Goal: Task Accomplishment & Management: Manage account settings

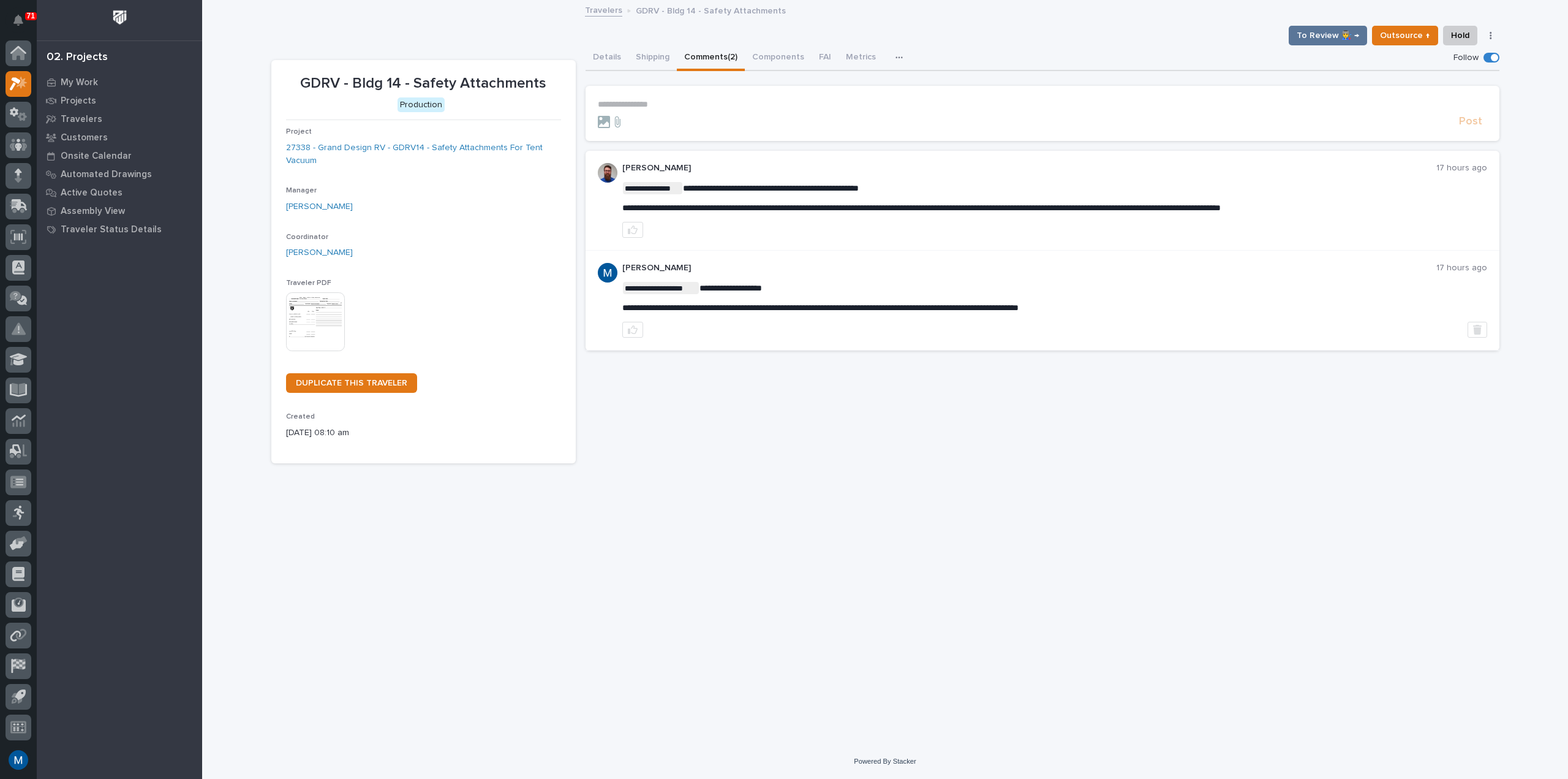
click at [640, 227] on button "button" at bounding box center [632, 229] width 20 height 16
click at [607, 55] on button "Details" at bounding box center [607, 58] width 43 height 26
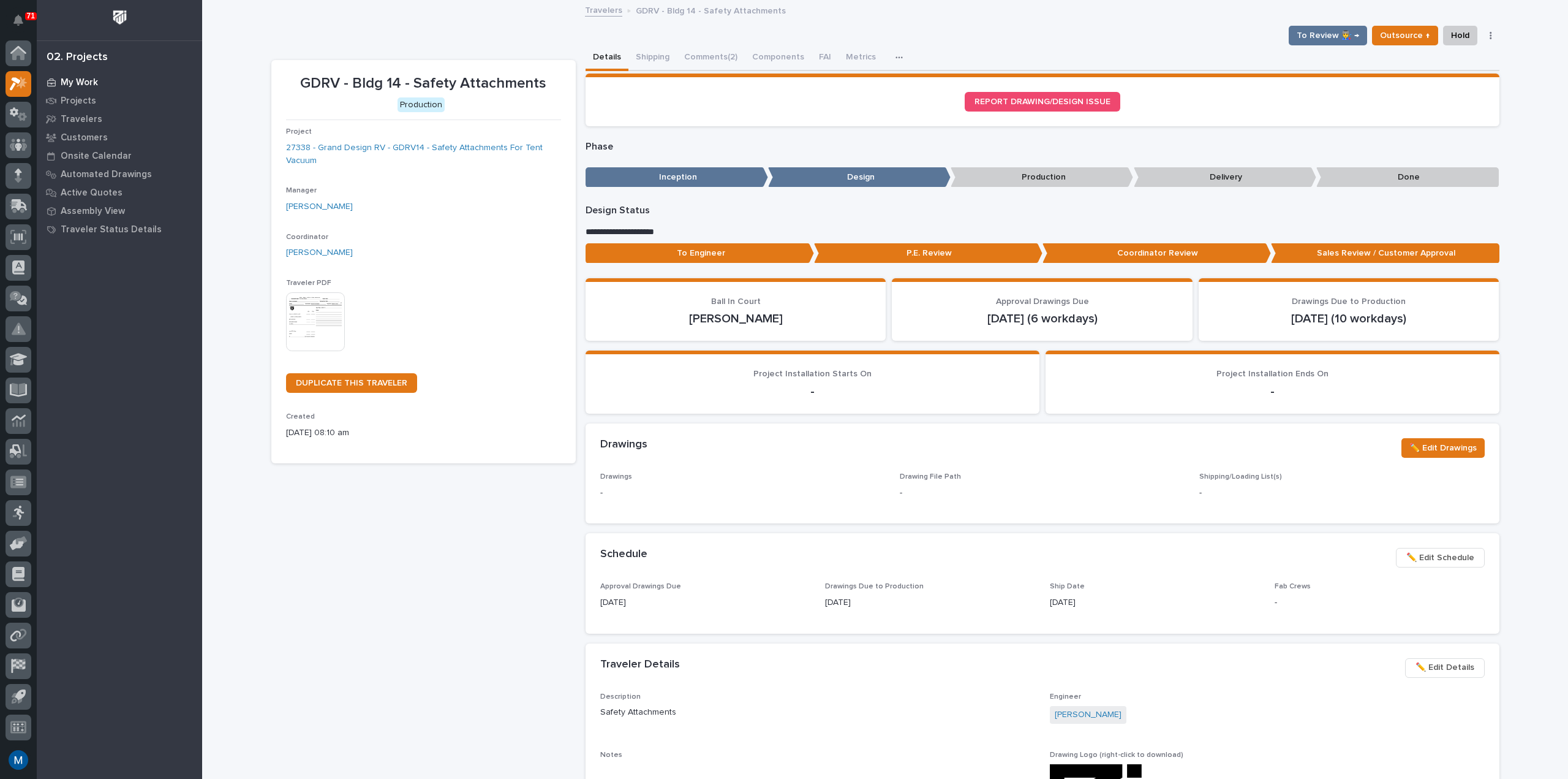
click at [104, 79] on div "My Work" at bounding box center [119, 82] width 159 height 17
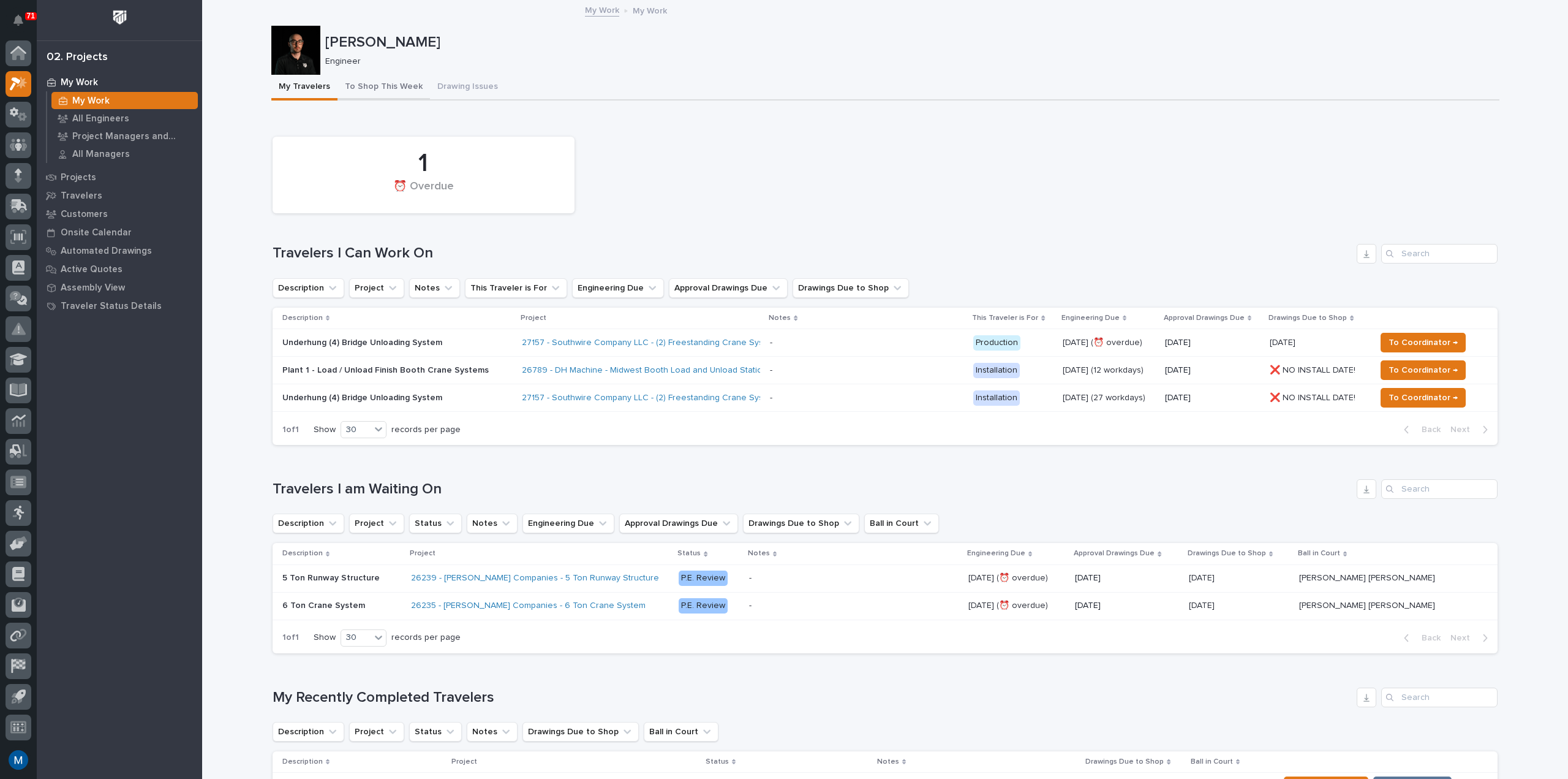
click at [412, 88] on button "To Shop This Week" at bounding box center [384, 87] width 93 height 26
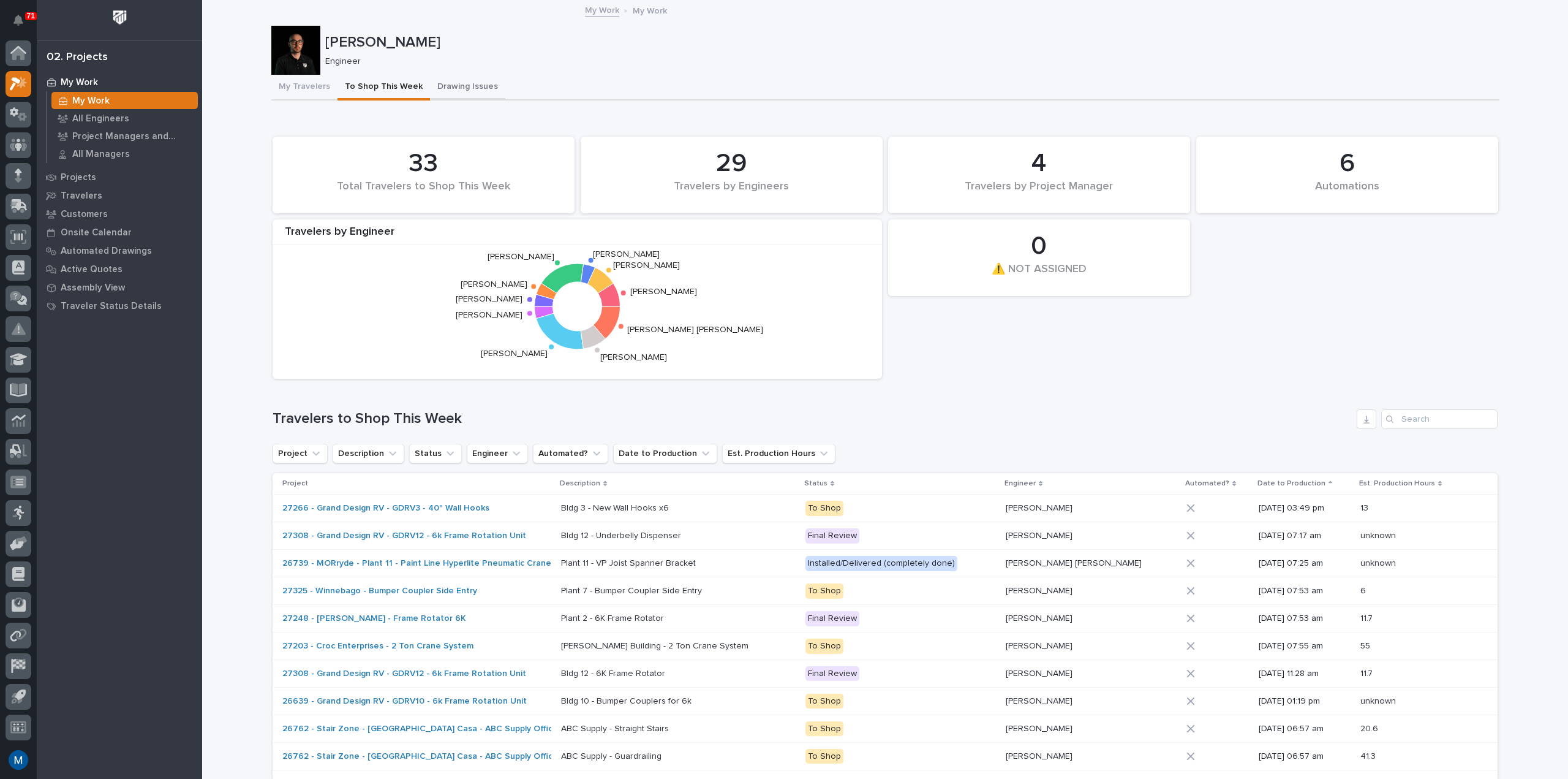
click at [433, 85] on button "Drawing Issues" at bounding box center [468, 87] width 75 height 26
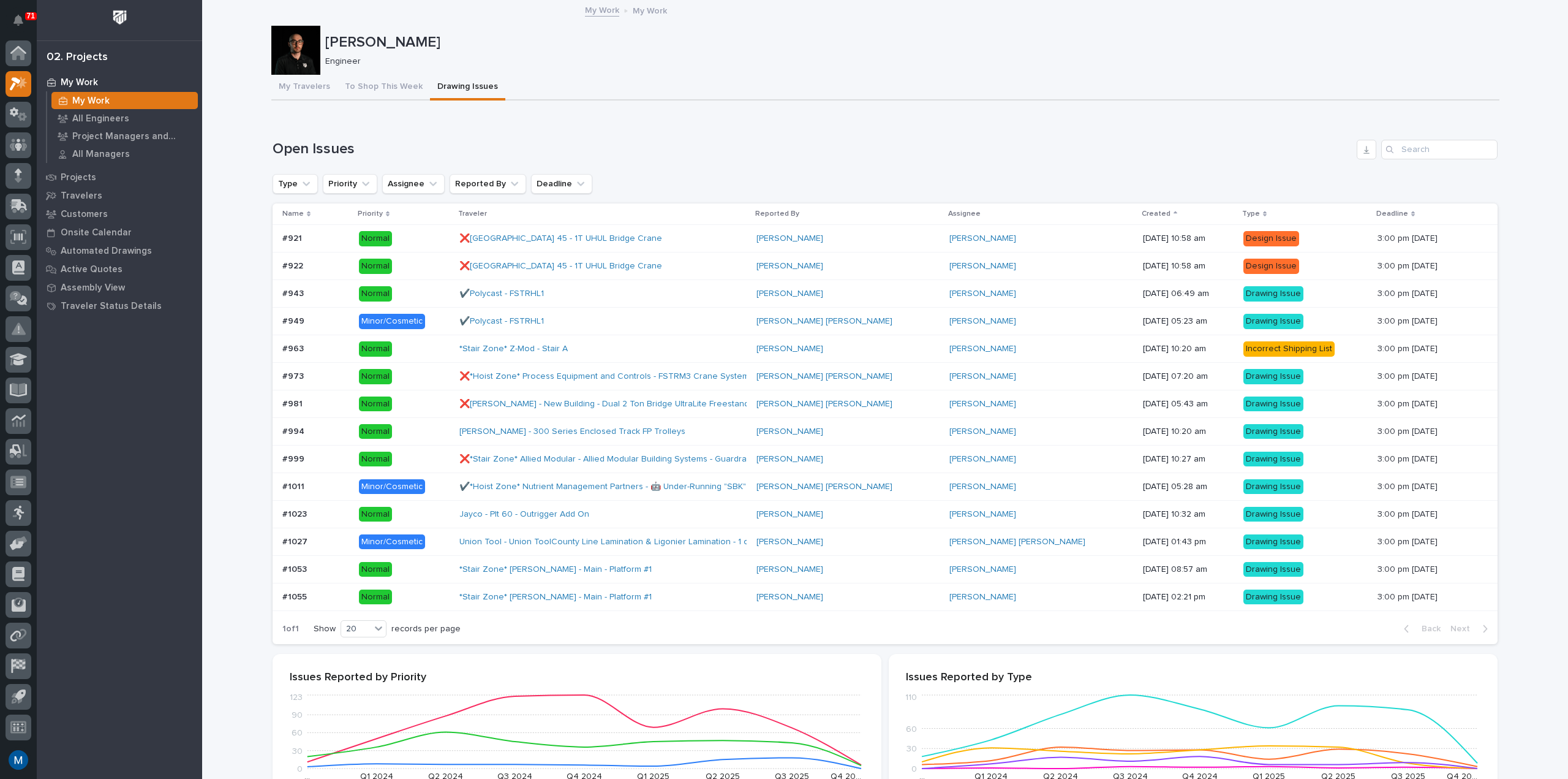
click at [384, 71] on div "[PERSON_NAME] Engineer" at bounding box center [886, 50] width 1228 height 49
click at [316, 80] on button "My Travelers" at bounding box center [304, 87] width 66 height 26
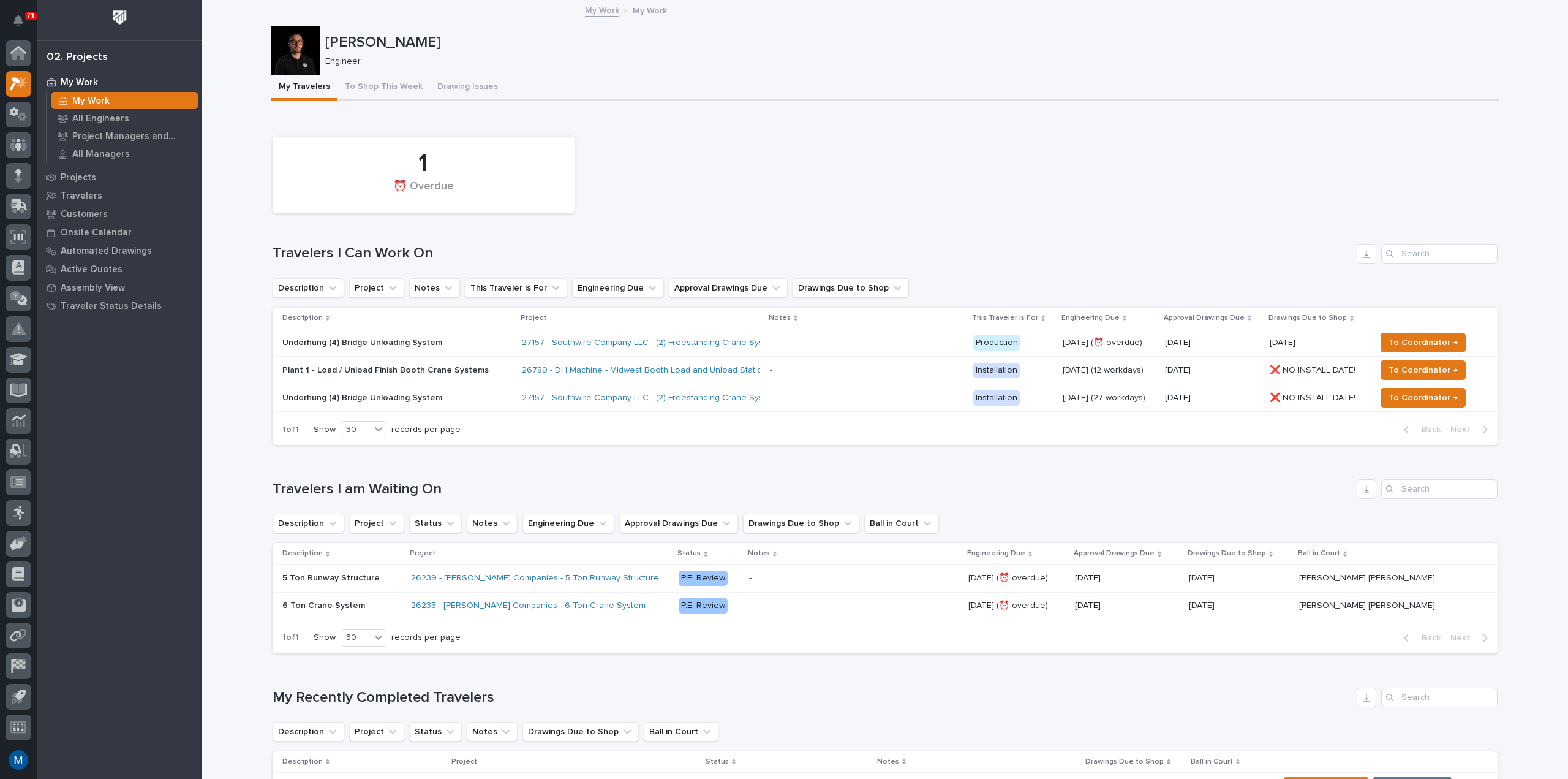
click at [660, 148] on div "1 ⏰ Overdue" at bounding box center [885, 175] width 1237 height 89
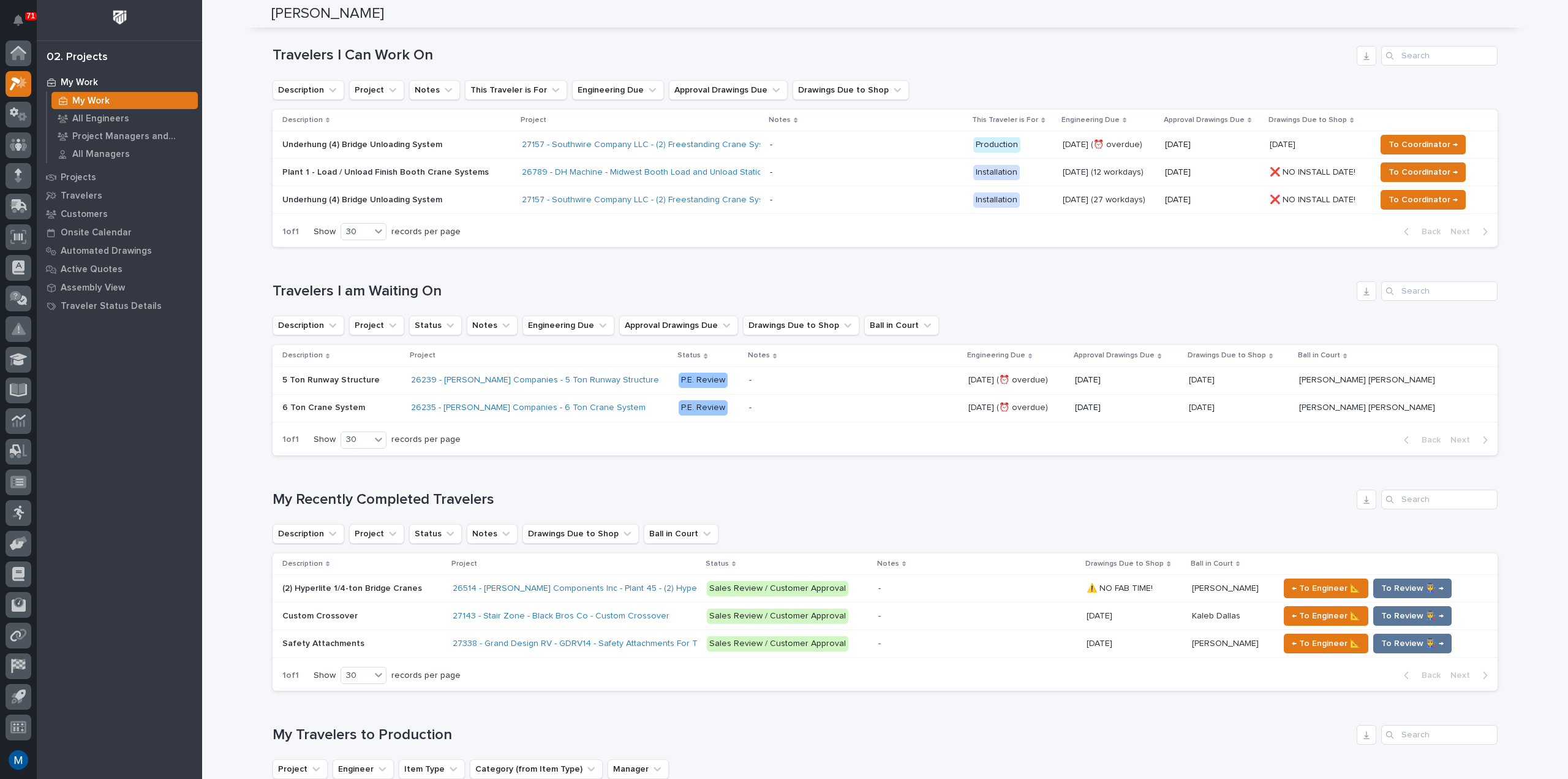
scroll to position [191, 0]
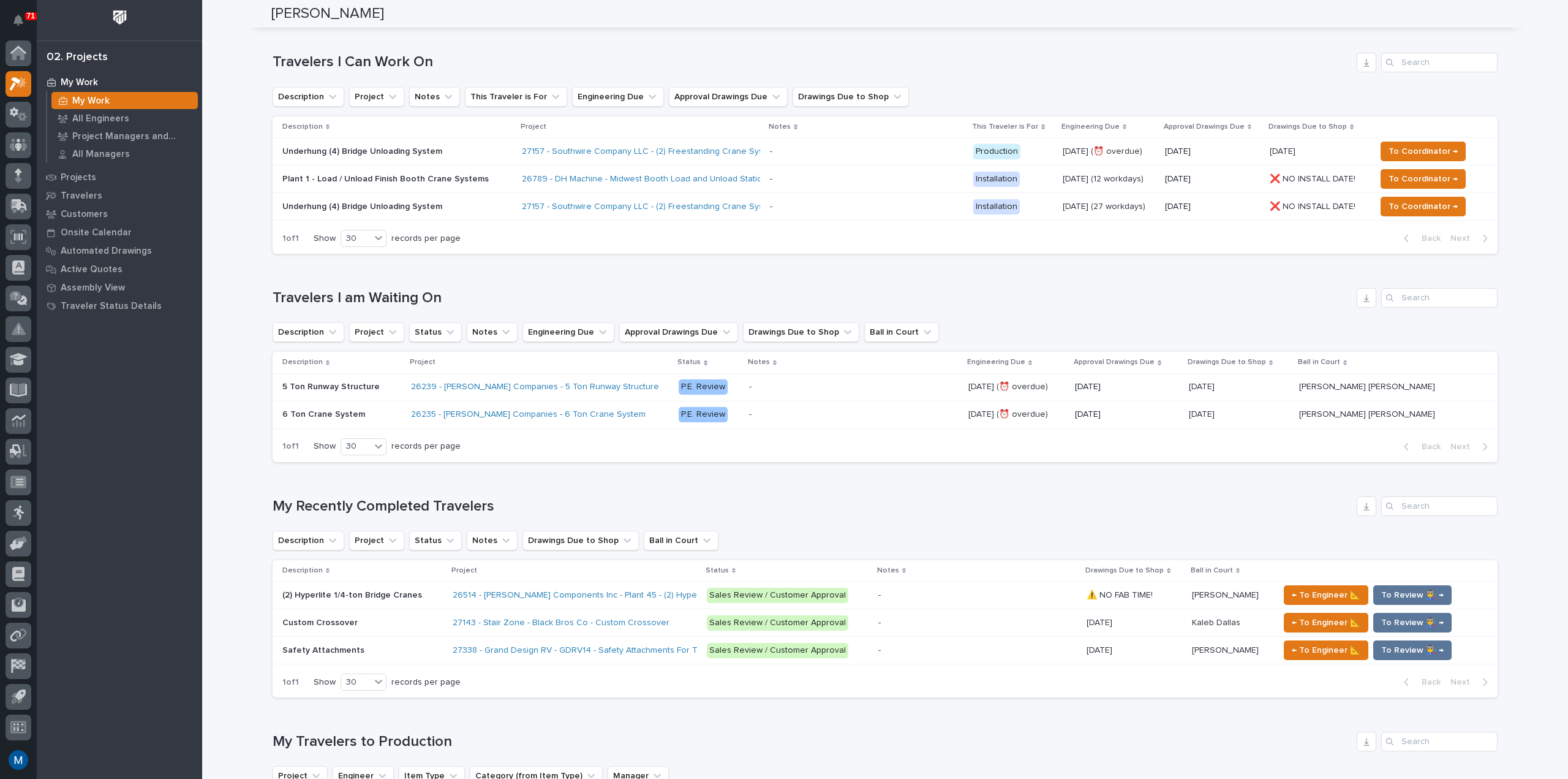
click at [776, 538] on div "Description Project Status Notes Drawings Due to Shop Ball in Court" at bounding box center [885, 541] width 1225 height 20
click at [246, 142] on div "Loading... Saving… Loading... Saving… Marston Norris Marston Norris Engineer So…" at bounding box center [885, 682] width 1366 height 1744
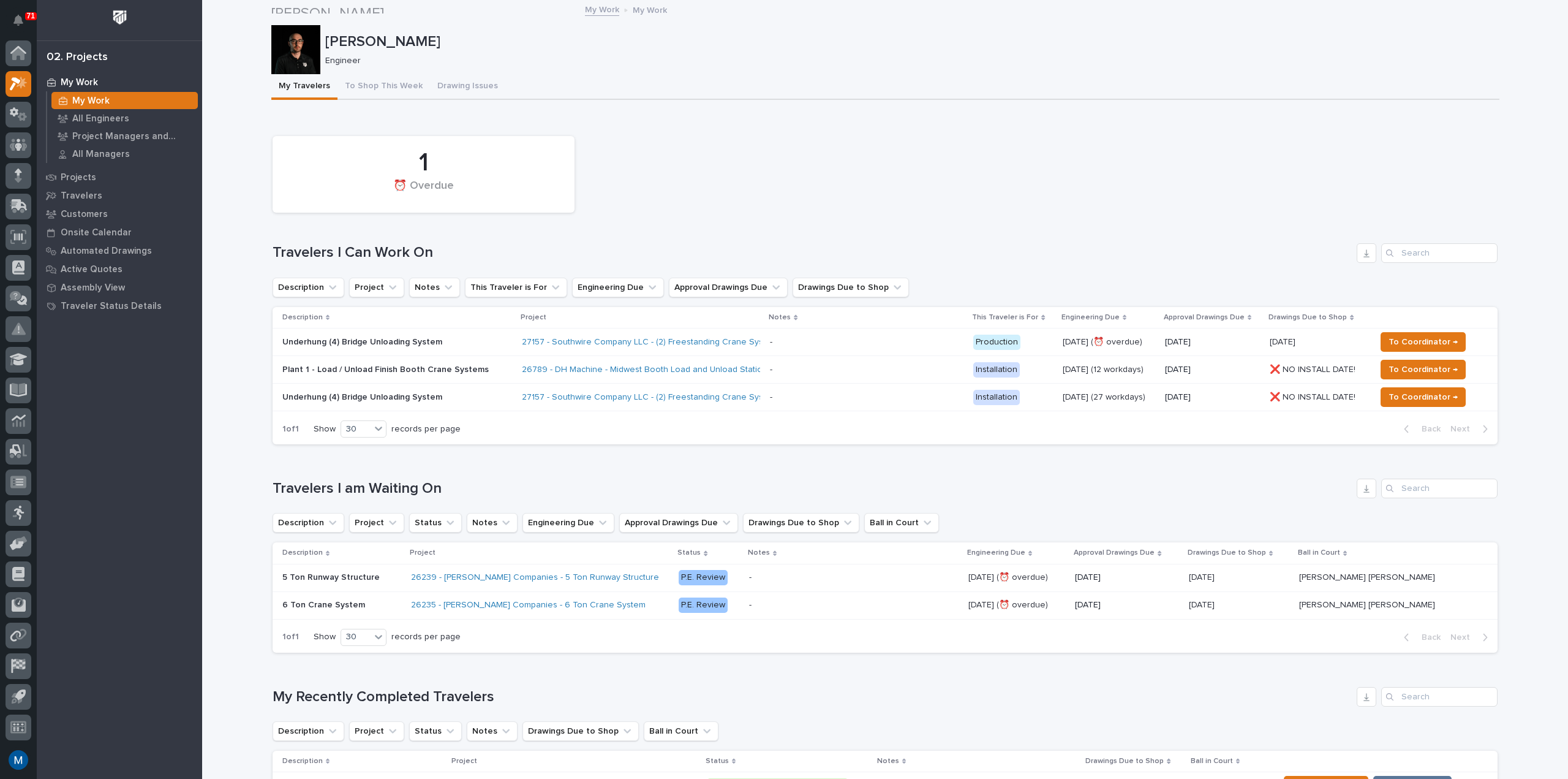
scroll to position [0, 0]
click at [281, 36] on div at bounding box center [296, 50] width 49 height 49
click at [400, 82] on button "To Shop This Week" at bounding box center [384, 87] width 93 height 26
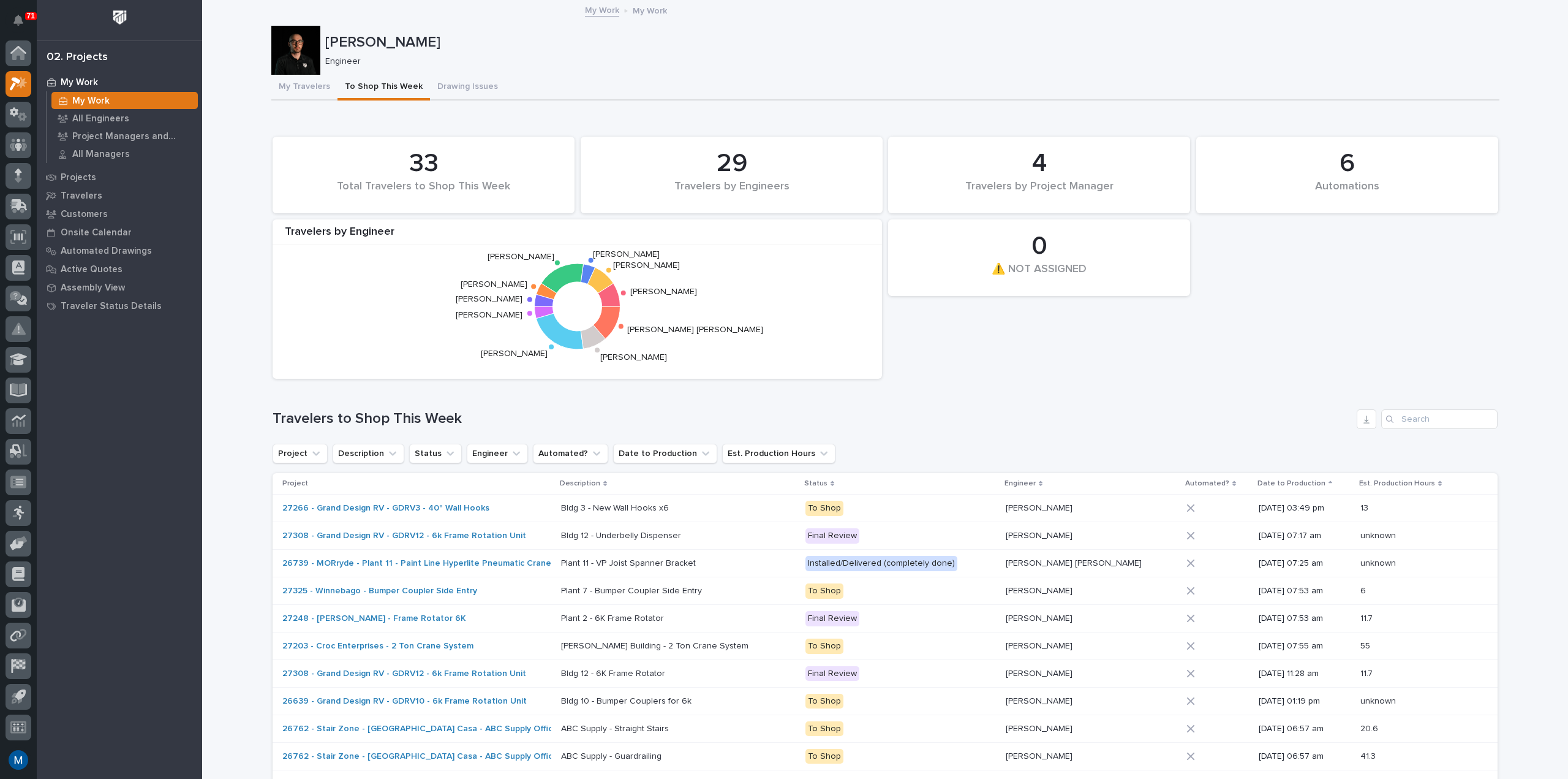
click at [446, 84] on button "Drawing Issues" at bounding box center [468, 87] width 75 height 26
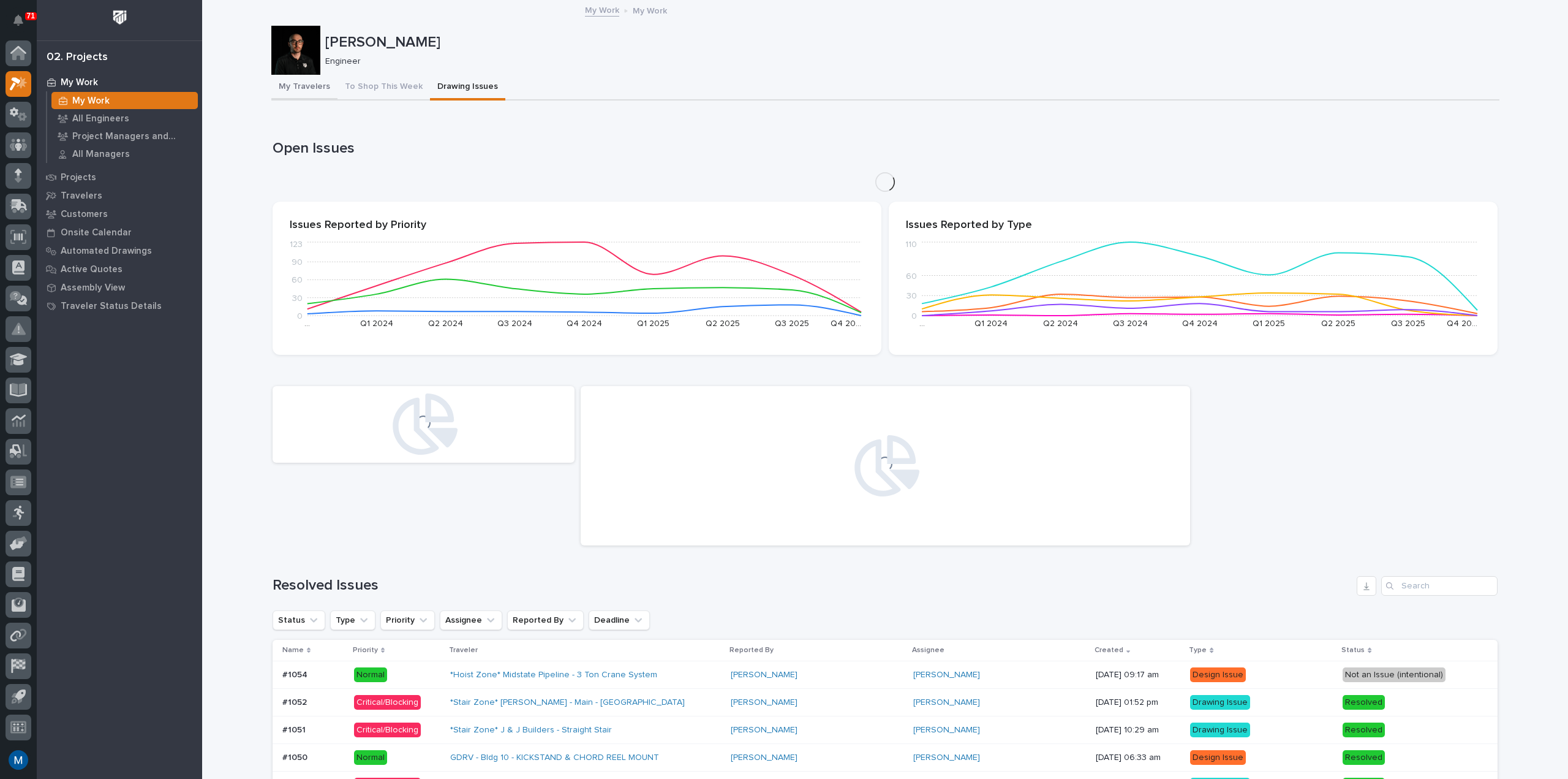
drag, startPoint x: 373, startPoint y: 87, endPoint x: 278, endPoint y: 90, distance: 95.0
click at [372, 87] on button "To Shop This Week" at bounding box center [384, 87] width 93 height 26
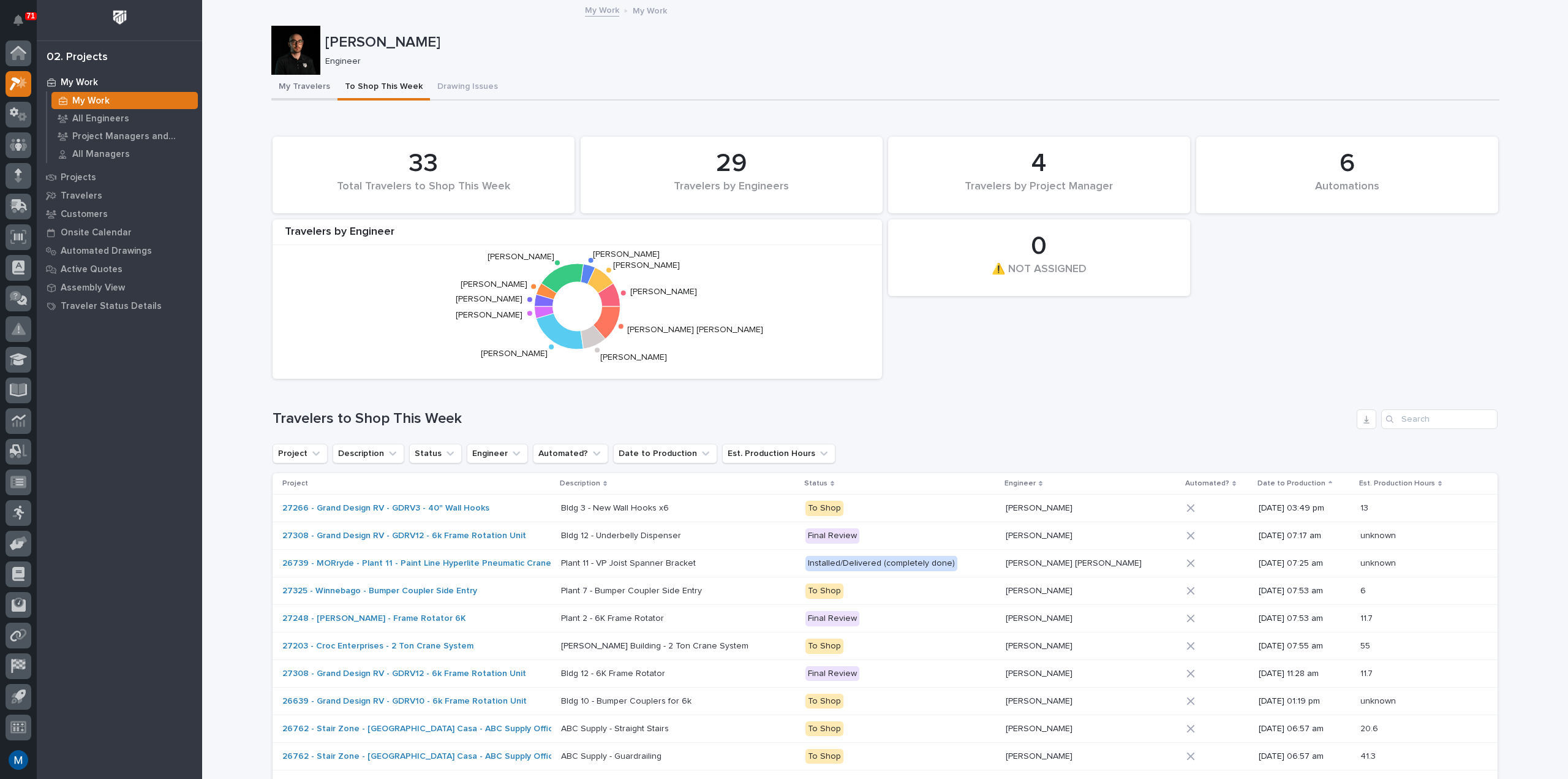
click at [279, 90] on button "My Travelers" at bounding box center [304, 87] width 66 height 26
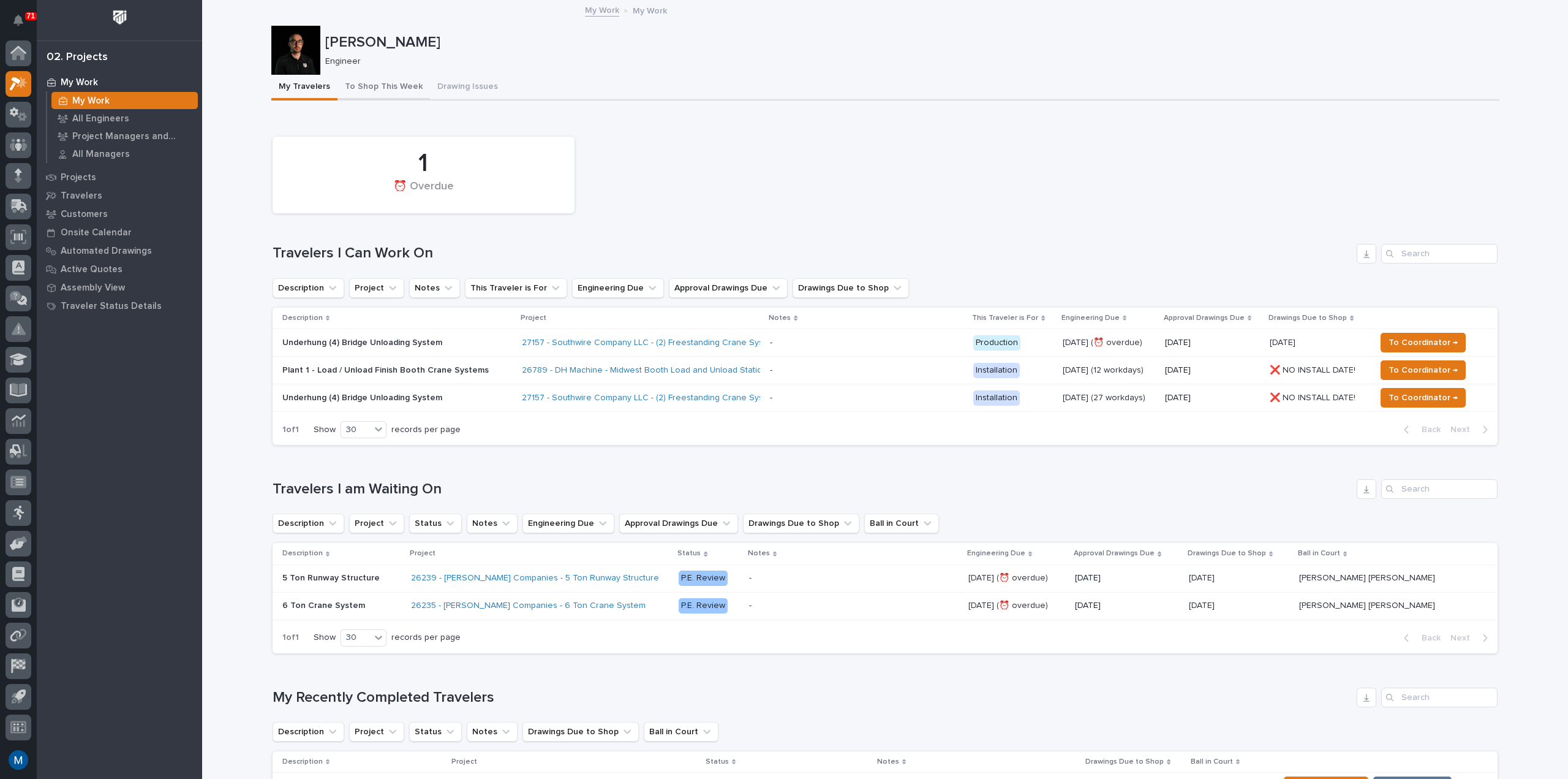
click at [354, 84] on button "To Shop This Week" at bounding box center [384, 87] width 93 height 26
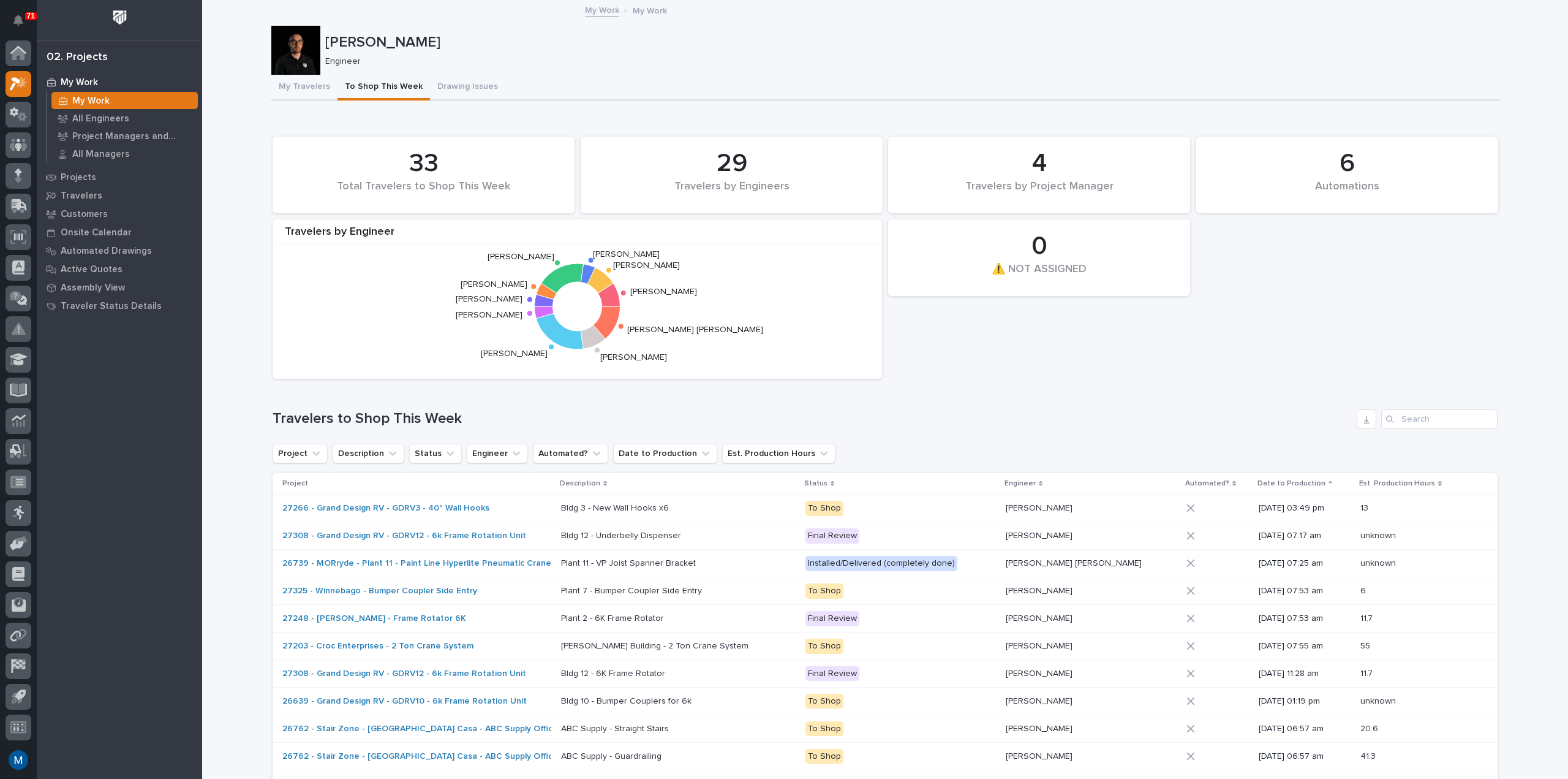
click at [996, 375] on div "6 Automations 33 Total Travelers to Shop This Week 0 ⚠️ NOT ASSIGNED 29 Travele…" at bounding box center [885, 257] width 1237 height 254
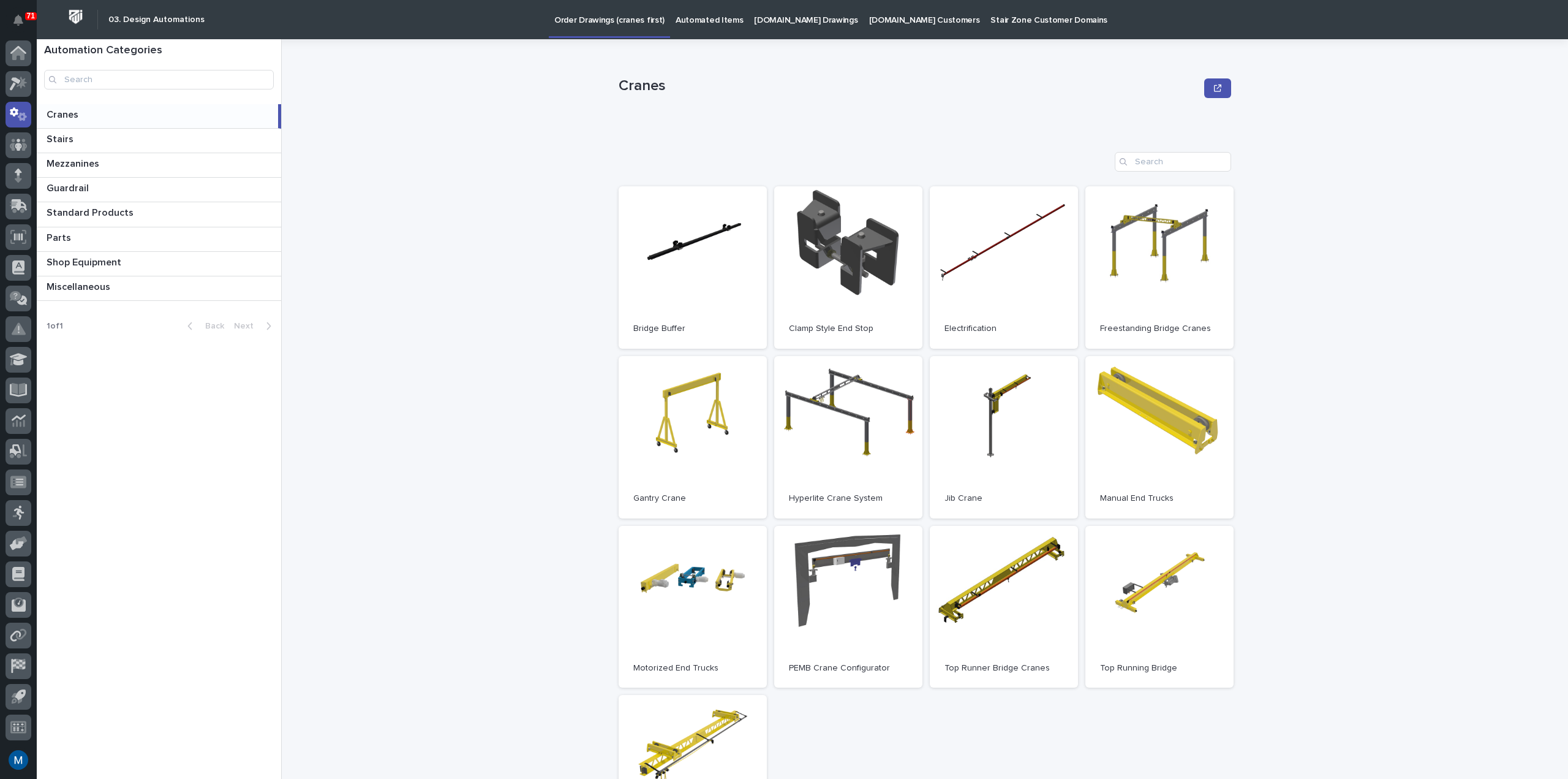
click at [440, 203] on div "Cranes Cranes Sorry, there was an error saving your record. Please try again. P…" at bounding box center [933, 409] width 1272 height 740
